Goal: Task Accomplishment & Management: Use online tool/utility

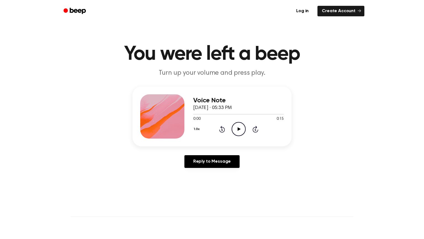
click at [239, 131] on icon "Play Audio" at bounding box center [239, 129] width 14 height 14
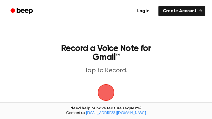
click at [109, 93] on span "button" at bounding box center [106, 93] width 18 height 18
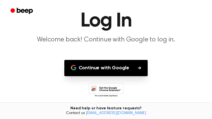
scroll to position [51, 0]
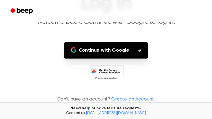
click at [139, 50] on icon "button" at bounding box center [139, 50] width 3 height 3
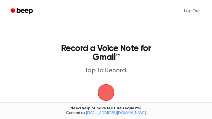
click at [107, 89] on span "button" at bounding box center [105, 92] width 15 height 15
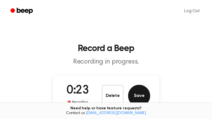
click at [138, 97] on button "Save" at bounding box center [139, 96] width 22 height 22
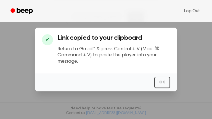
scroll to position [116, 0]
click at [161, 87] on button "OK" at bounding box center [162, 82] width 16 height 11
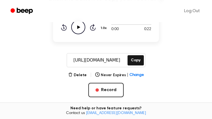
scroll to position [62, 0]
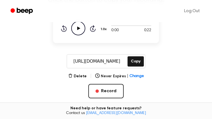
click at [77, 30] on icon "Play Audio" at bounding box center [78, 28] width 14 height 14
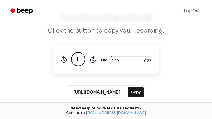
scroll to position [28, 0]
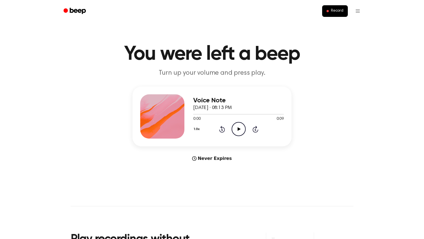
click at [241, 122] on circle at bounding box center [239, 129] width 14 height 14
click at [237, 131] on icon "Play Audio" at bounding box center [239, 129] width 14 height 14
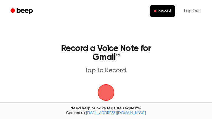
click at [104, 92] on span "button" at bounding box center [106, 92] width 19 height 19
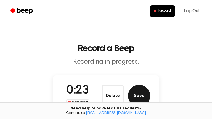
click at [137, 96] on button "Save" at bounding box center [139, 96] width 22 height 22
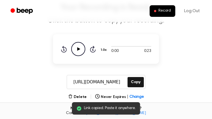
scroll to position [41, 0]
